Goal: Transaction & Acquisition: Purchase product/service

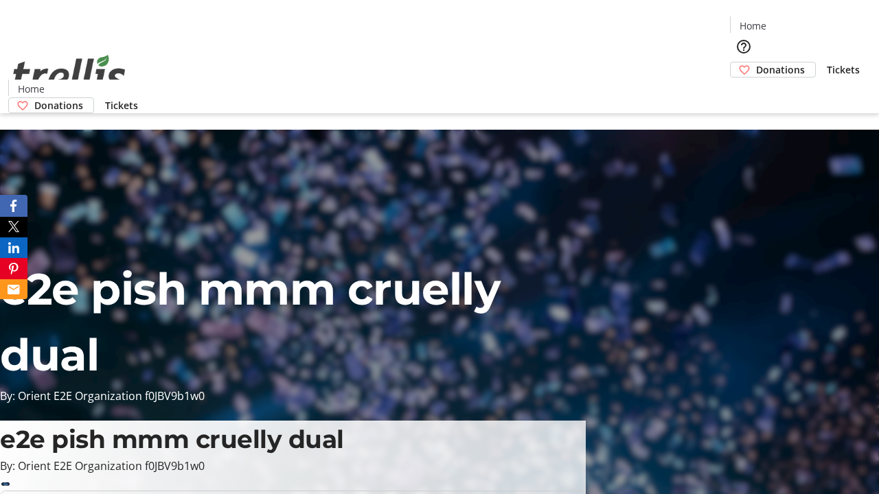
click at [756, 62] on span "Donations" at bounding box center [780, 69] width 49 height 14
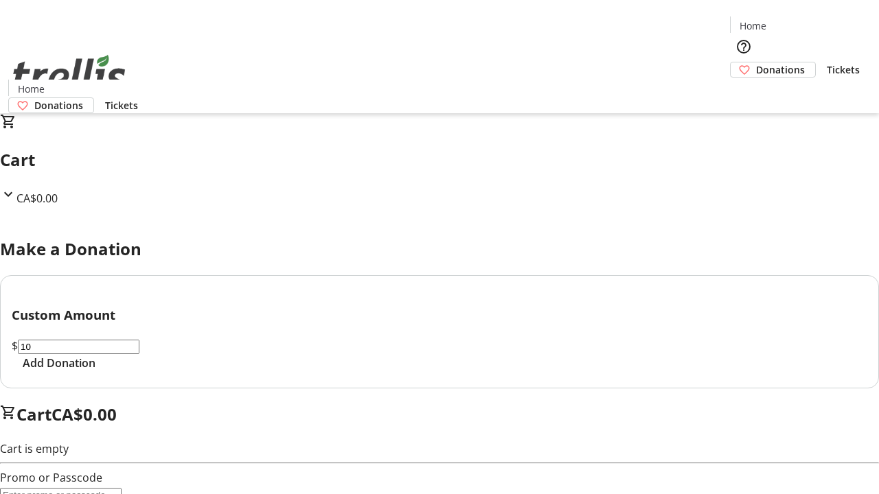
click at [95, 371] on span "Add Donation" at bounding box center [59, 363] width 73 height 16
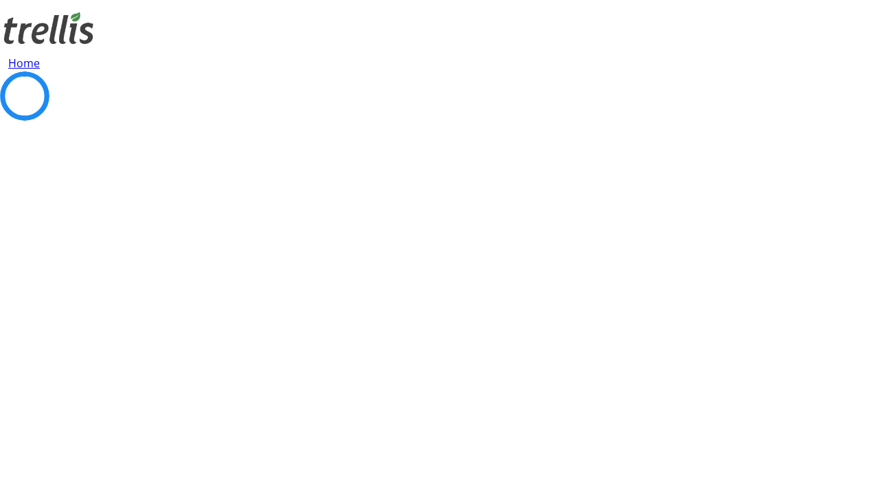
select select "CA"
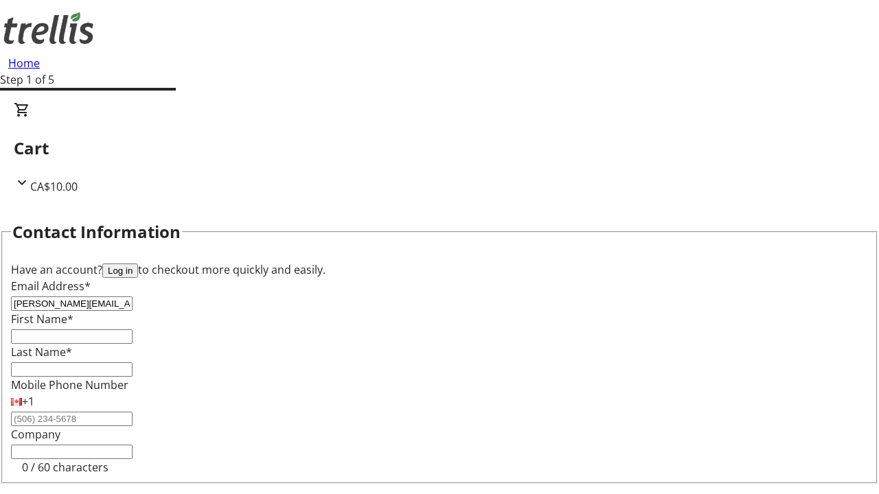
type input "[PERSON_NAME][EMAIL_ADDRESS][DOMAIN_NAME]"
type input "[PERSON_NAME]"
type input "[STREET_ADDRESS][PERSON_NAME]"
type input "Kelowna"
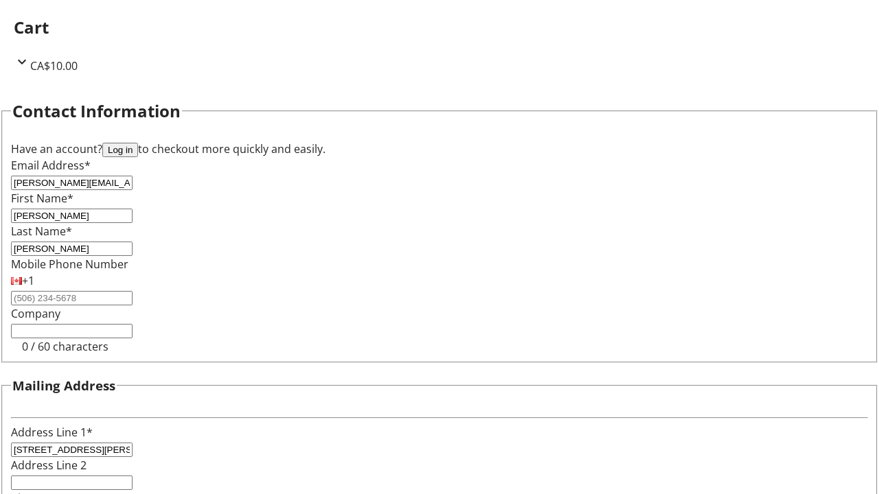
select select "BC"
type input "Kelowna"
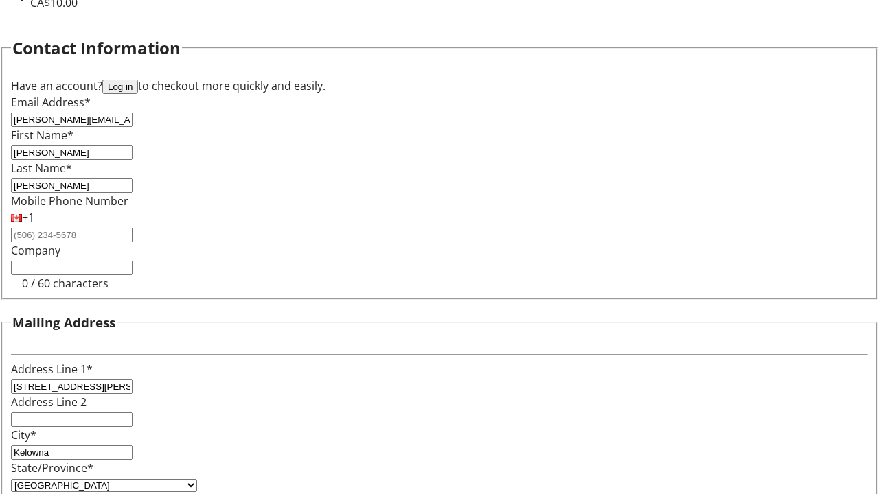
type input "V1Y 0C2"
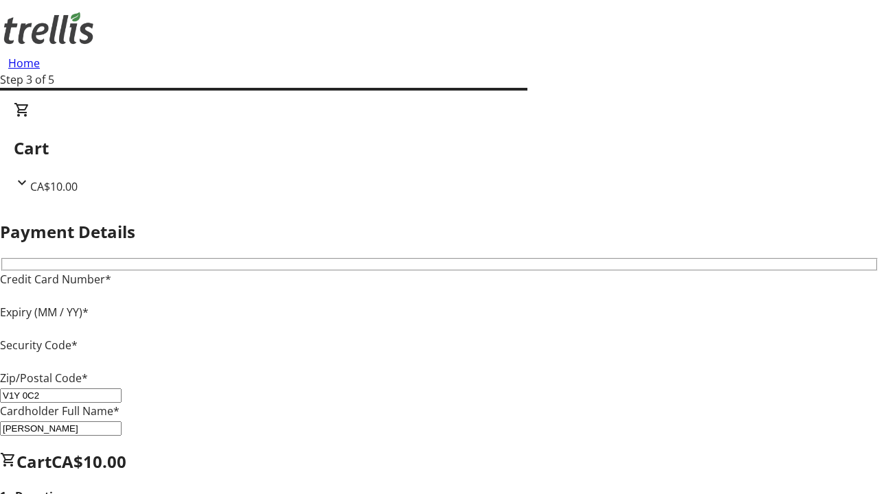
type input "V1Y 0C2"
